Goal: Information Seeking & Learning: Learn about a topic

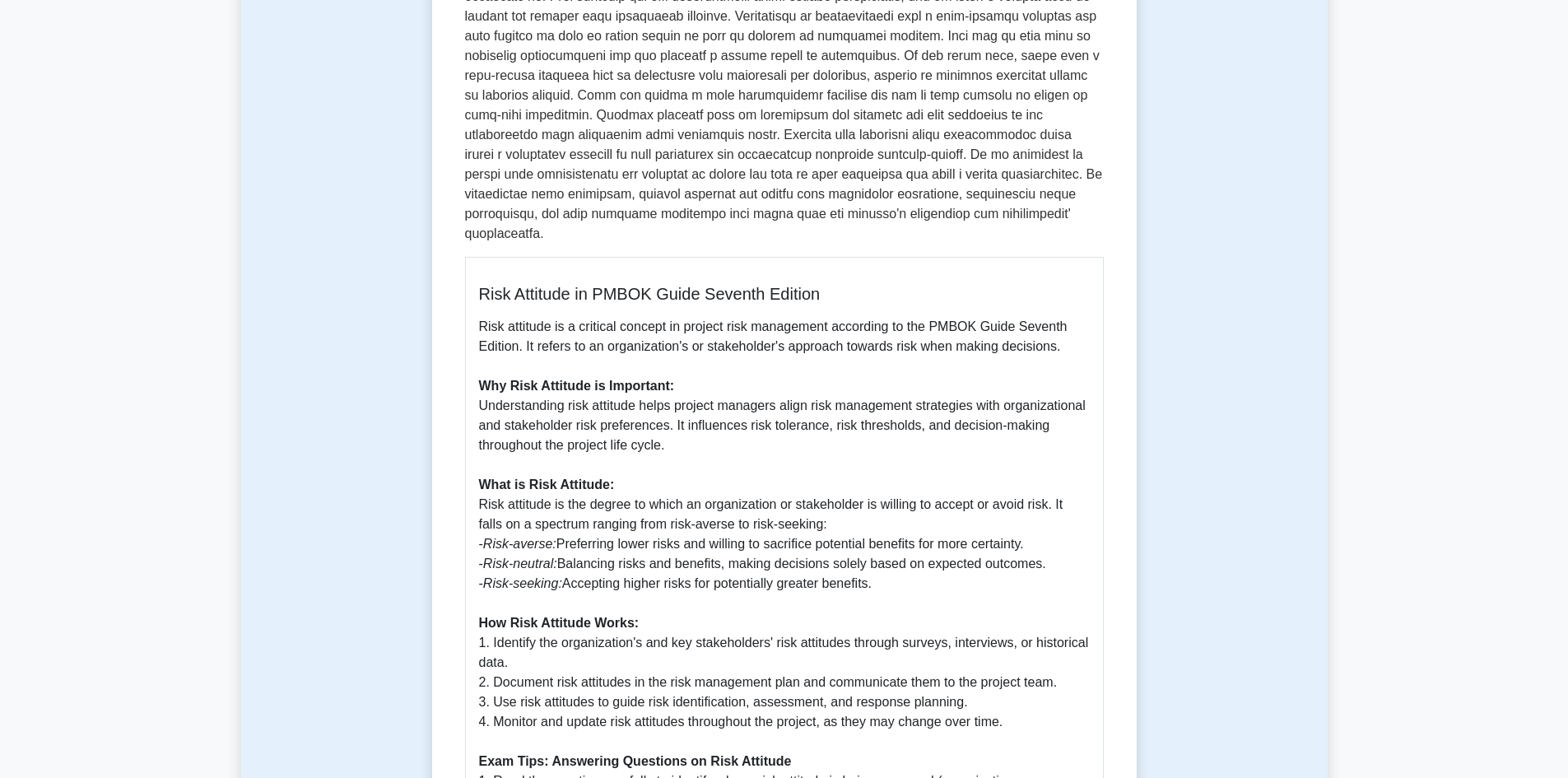
scroll to position [741, 0]
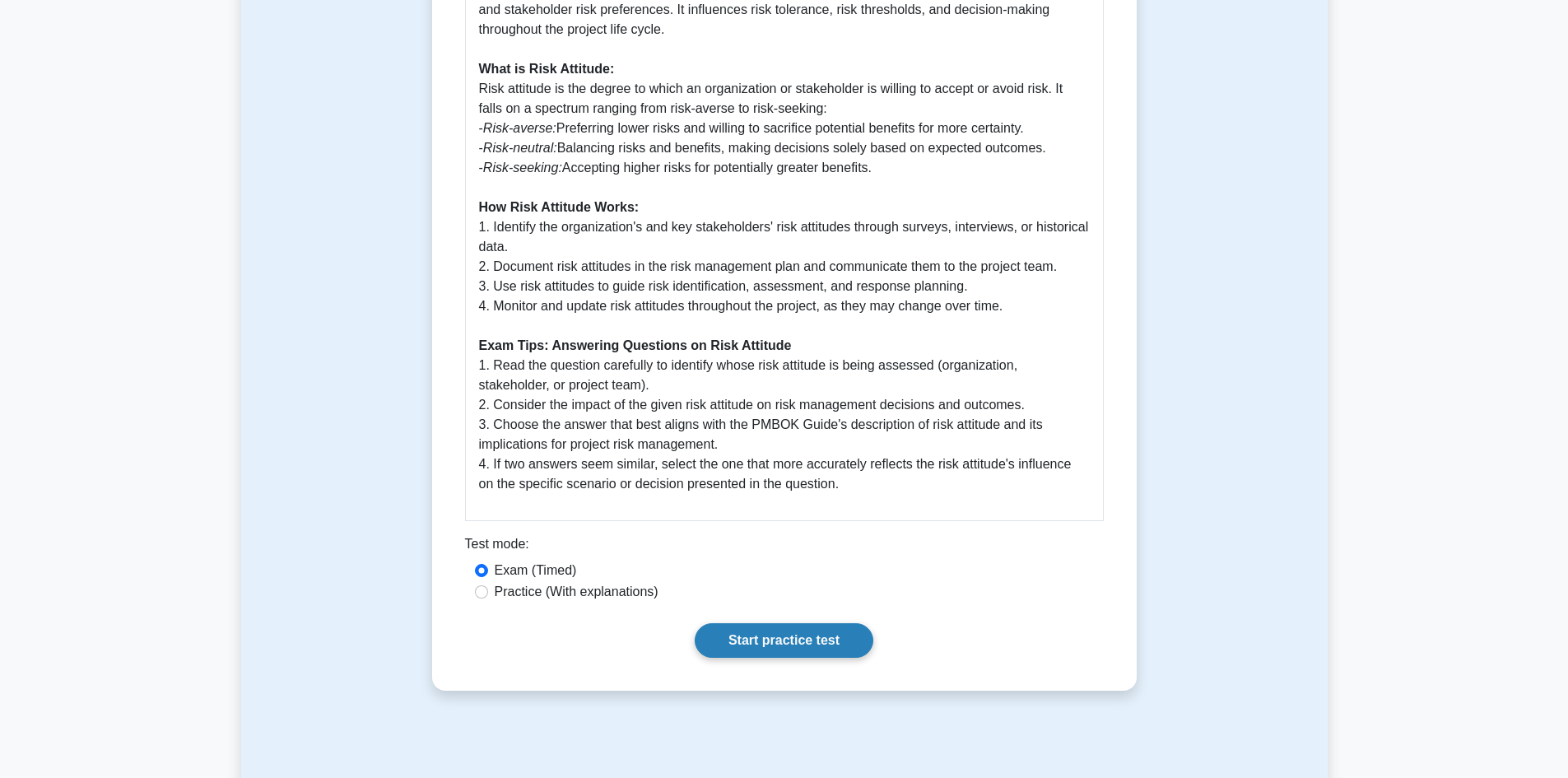
click at [755, 623] on link "Start practice test" at bounding box center [783, 641] width 178 height 35
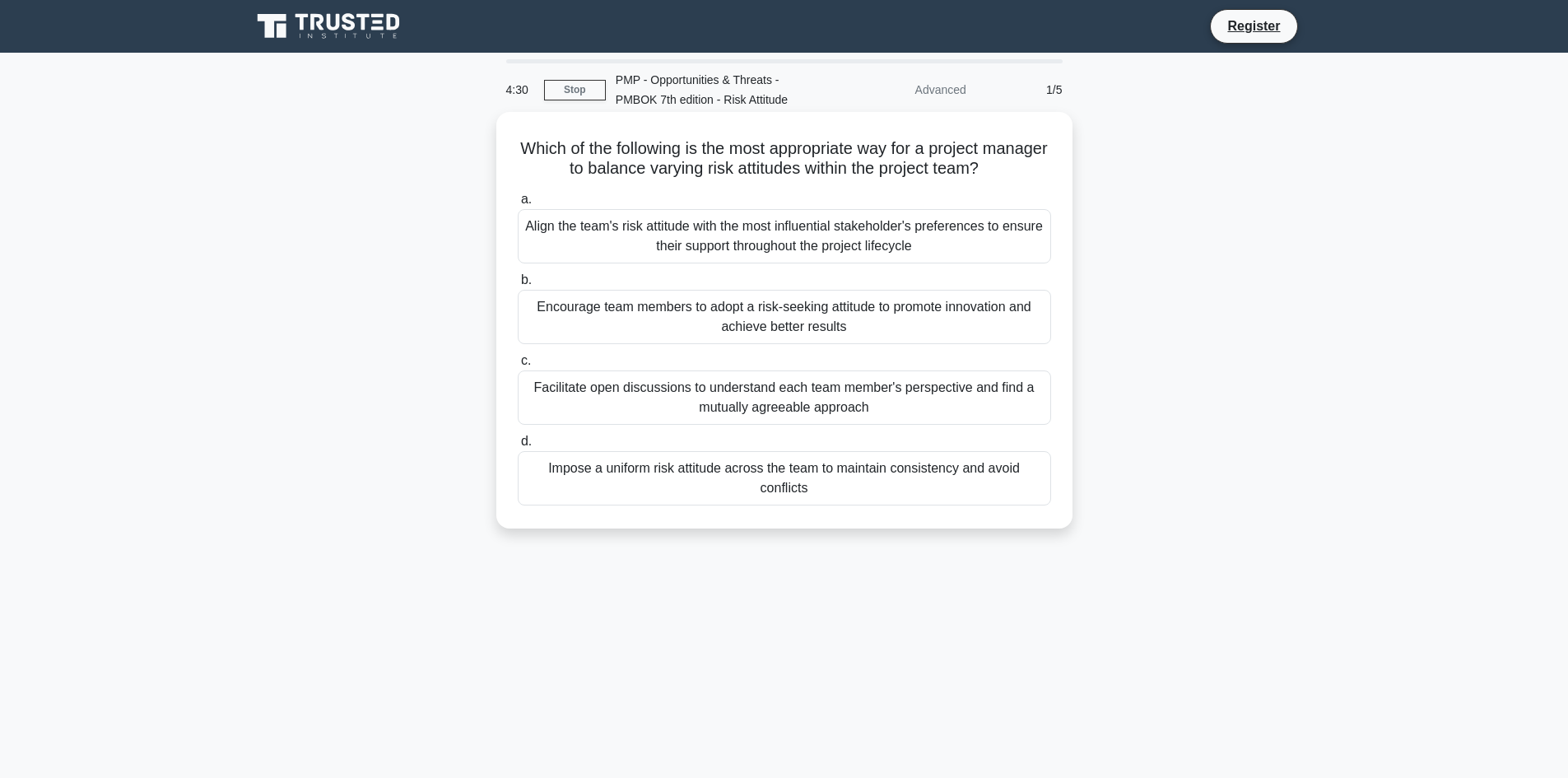
click at [823, 397] on div "Facilitate open discussions to understand each team member's perspective and fi…" at bounding box center [784, 398] width 533 height 54
click at [518, 366] on input "c. Facilitate open discussions to understand each team member's perspective and…" at bounding box center [518, 361] width 0 height 10
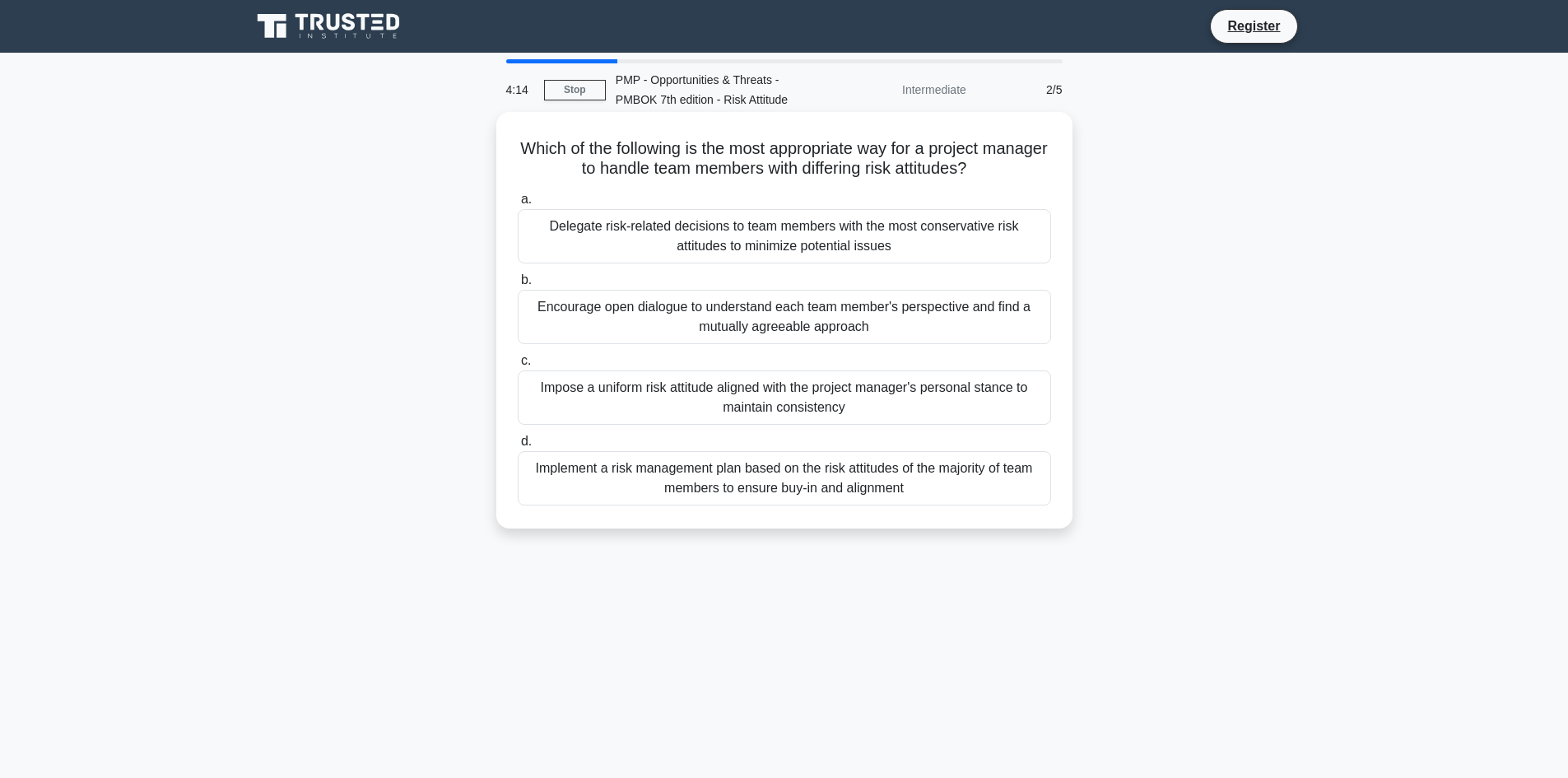
click at [982, 333] on div "Encourage open dialogue to understand each team member's perspective and find a…" at bounding box center [784, 317] width 533 height 54
click at [518, 285] on input "b. Encourage open dialogue to understand each team member's perspective and fin…" at bounding box center [518, 280] width 0 height 10
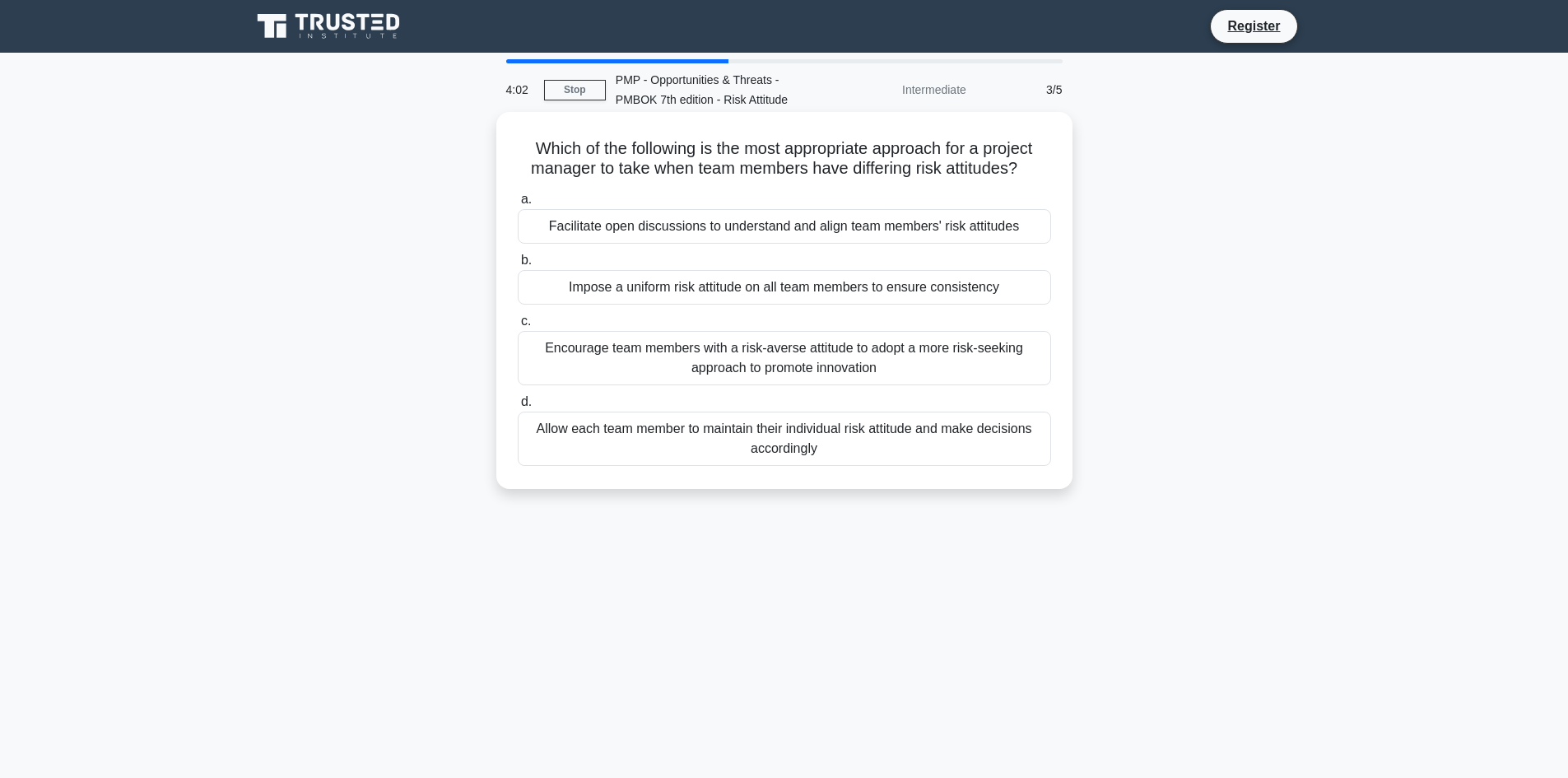
click at [994, 221] on div "Facilitate open discussions to understand and align team members' risk attitudes" at bounding box center [784, 226] width 533 height 35
click at [518, 205] on input "a. Facilitate open discussions to understand and align team members' risk attit…" at bounding box center [518, 199] width 0 height 10
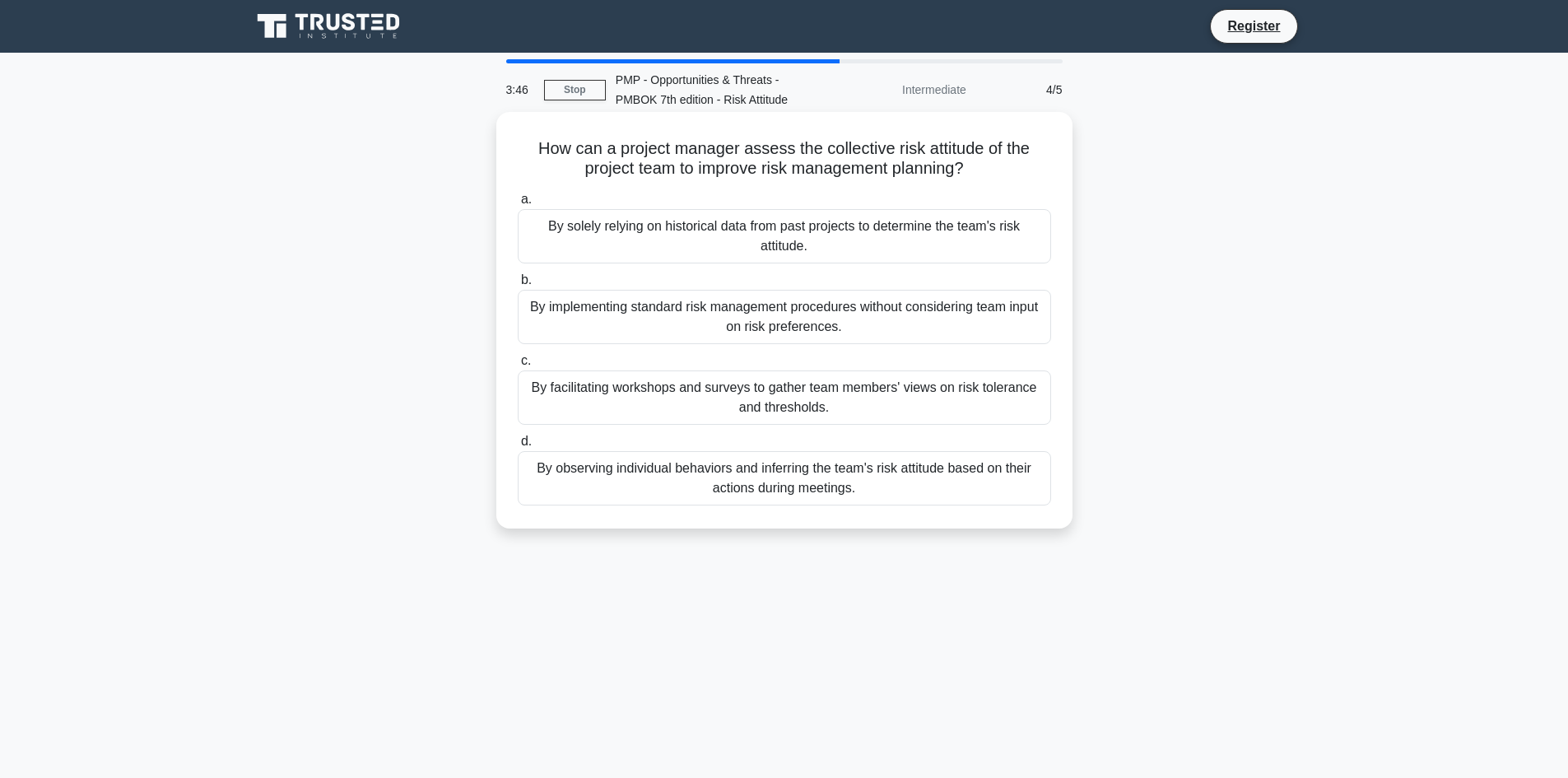
click at [931, 391] on div "By facilitating workshops and surveys to gather team members' views on risk tol…" at bounding box center [784, 398] width 533 height 54
click at [518, 366] on input "c. By facilitating workshops and surveys to gather team members' views on risk …" at bounding box center [518, 361] width 0 height 10
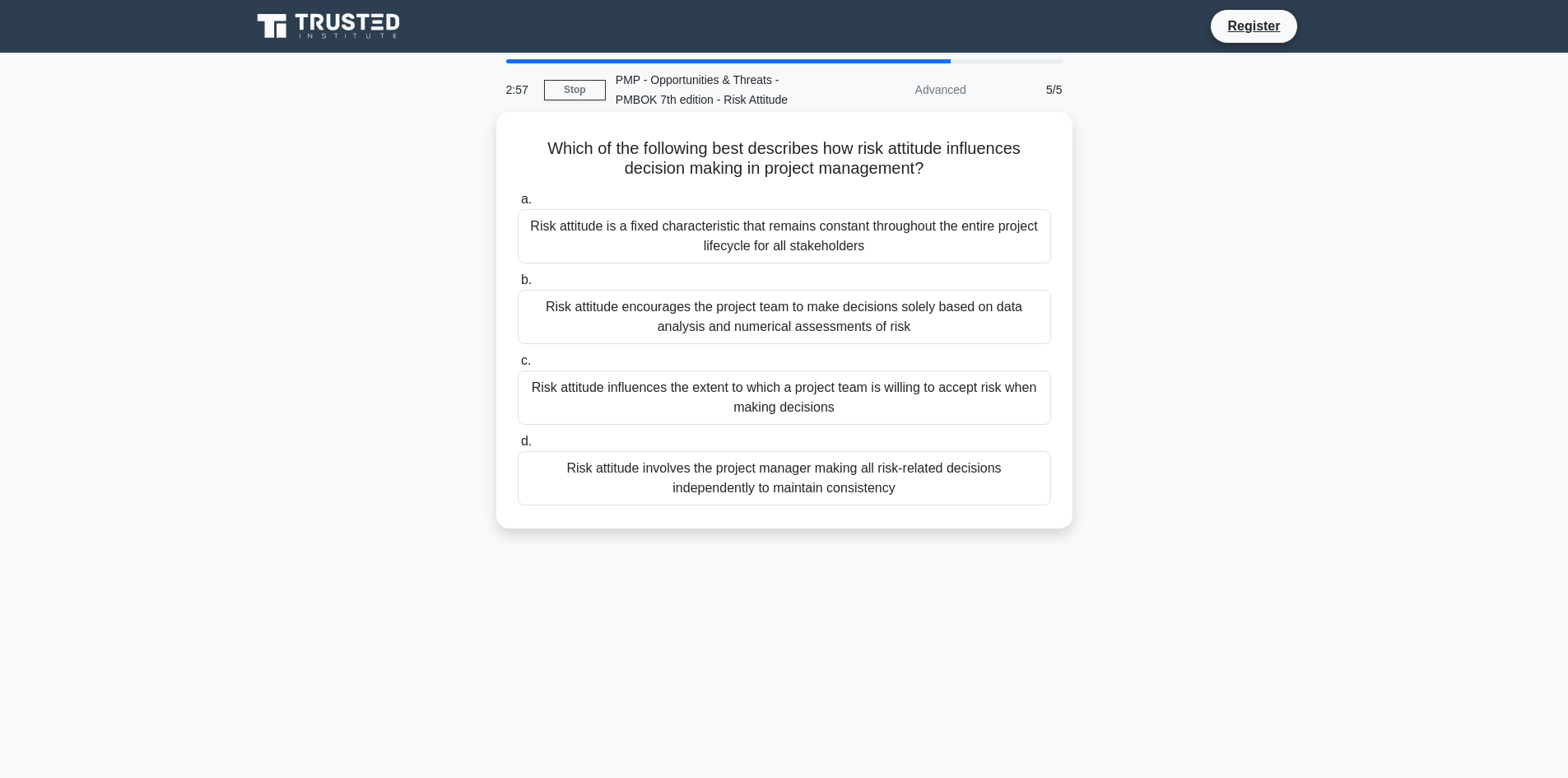
click at [978, 385] on div "Risk attitude influences the extent to which a project team is willing to accep…" at bounding box center [784, 398] width 533 height 54
click at [518, 366] on input "c. Risk attitude influences the extent to which a project team is willing to ac…" at bounding box center [518, 361] width 0 height 10
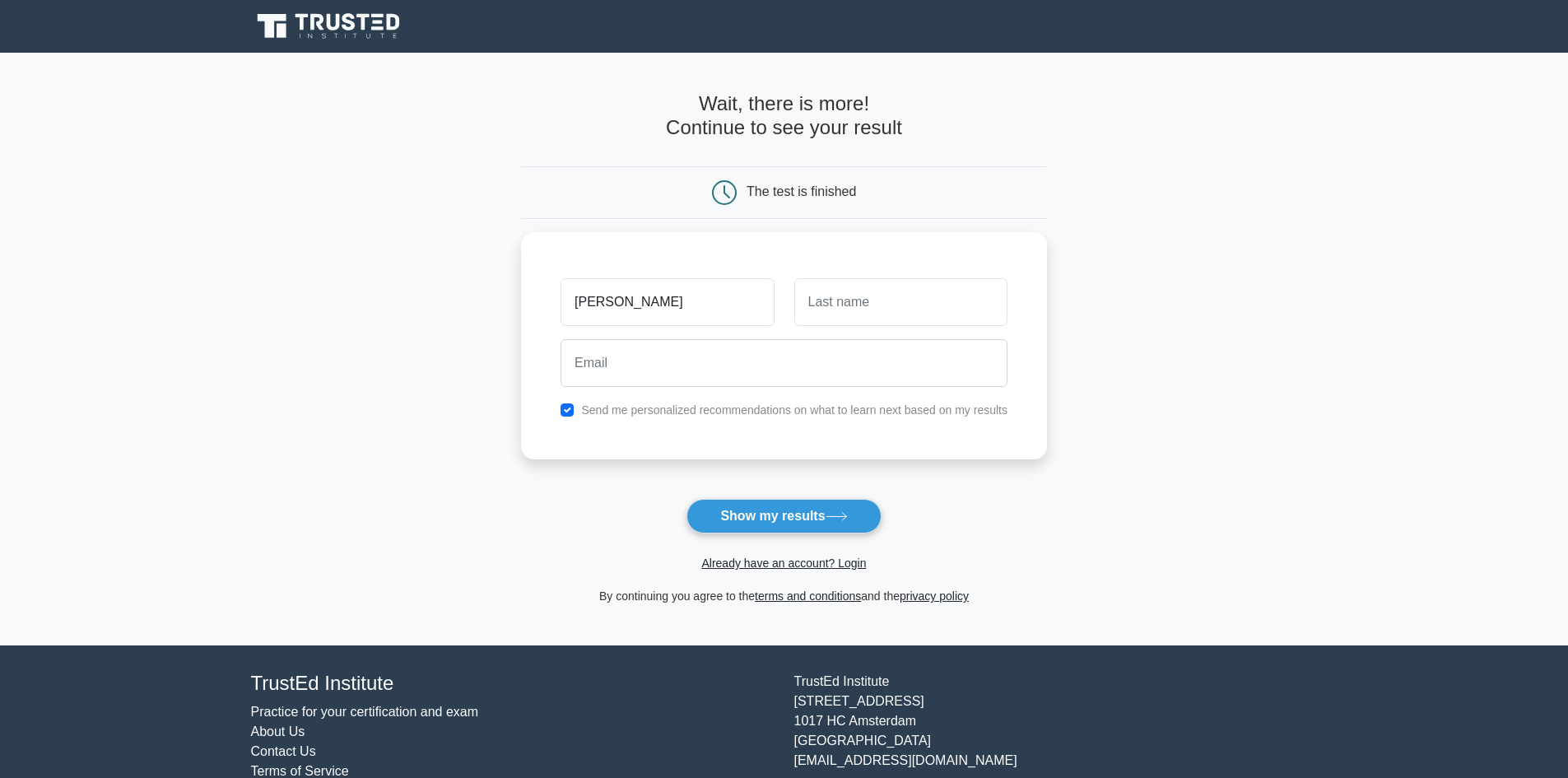
type input "Anissa"
type input "Foster"
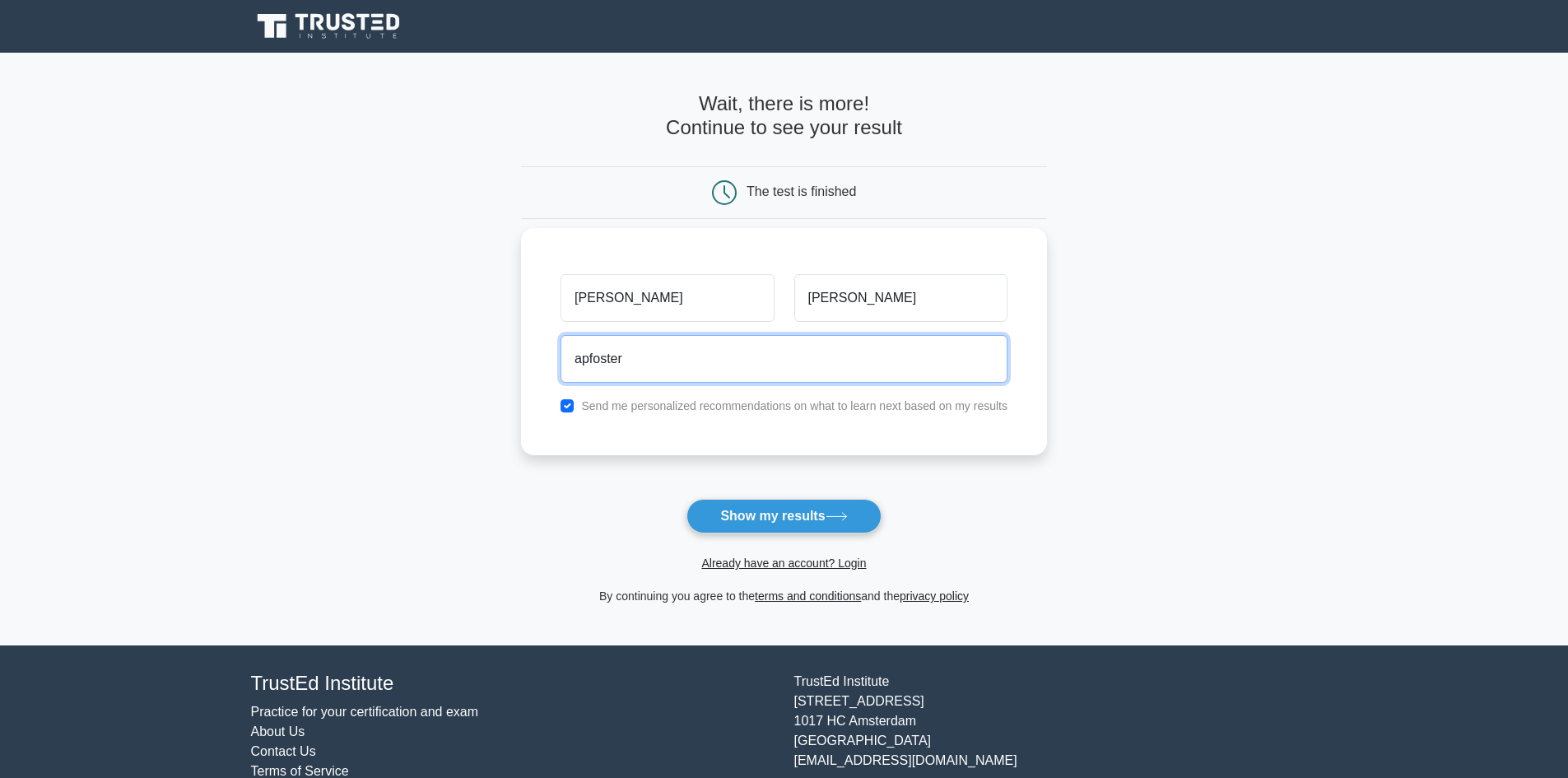
type input "apfoster964@gmail.com"
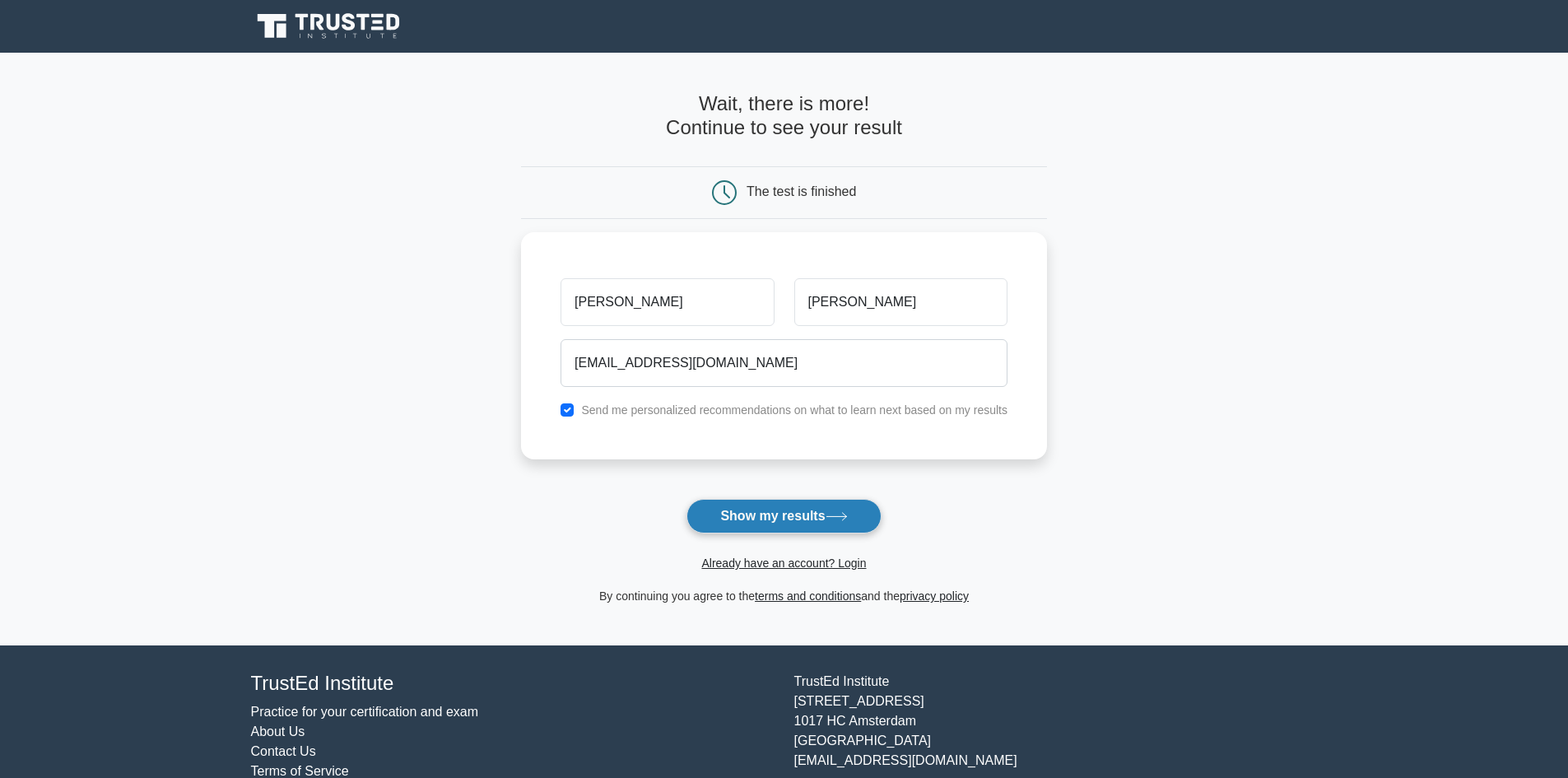
click at [770, 523] on button "Show my results" at bounding box center [783, 516] width 194 height 35
